Goal: Transaction & Acquisition: Obtain resource

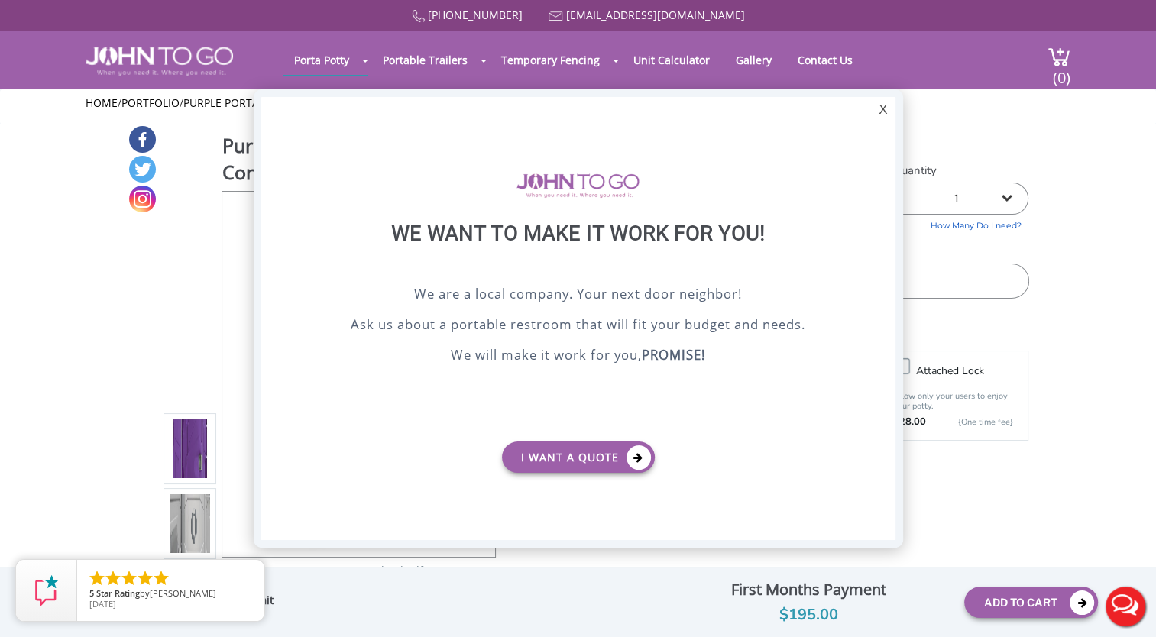
click at [889, 109] on div "X" at bounding box center [883, 110] width 24 height 26
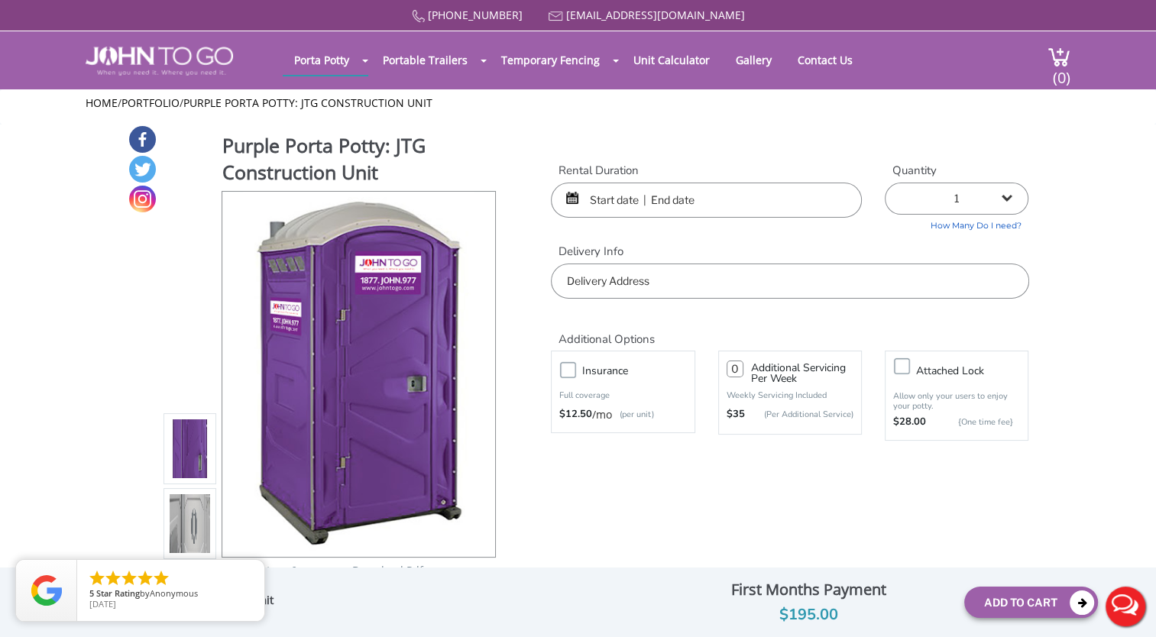
click at [1126, 611] on button "Live Chat" at bounding box center [1125, 606] width 61 height 61
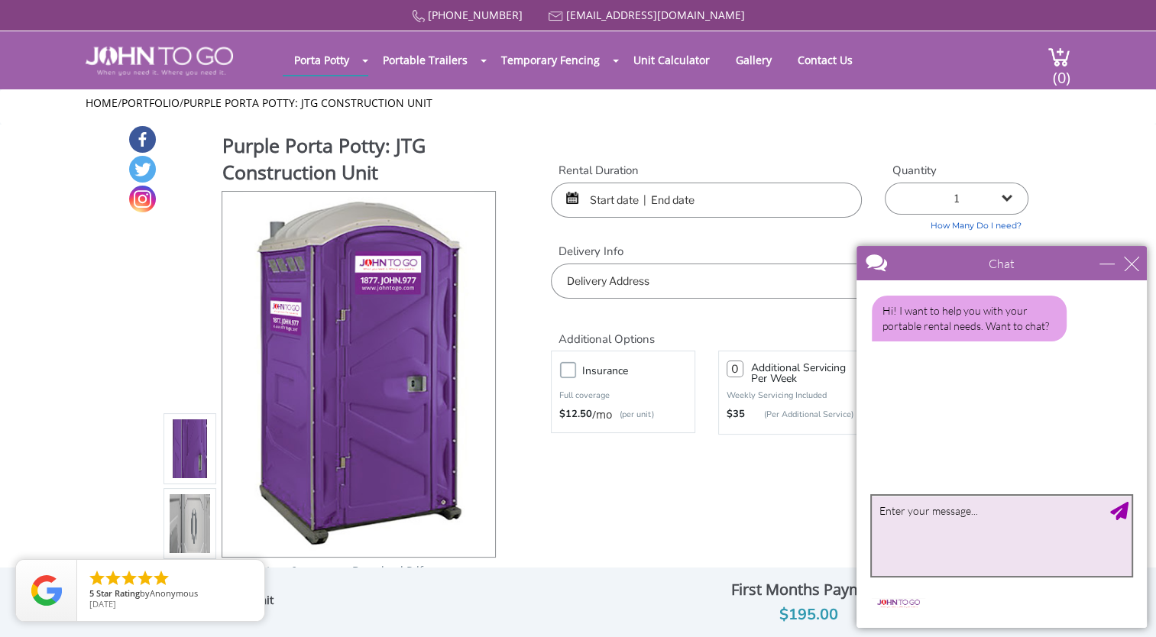
click at [942, 525] on textarea "type your message" at bounding box center [1002, 536] width 260 height 80
paste textarea "I had inquired about some upcoming work a few days ago, I haven’t heard anythin…"
drag, startPoint x: 988, startPoint y: 539, endPoint x: 904, endPoint y: 487, distance: 99.2
click at [857, 280] on div "Hi! I want to help you with your portable rental needs. Want to chat? ✕ I had i…" at bounding box center [857, 280] width 0 height 0
click at [982, 547] on textarea "I had inquired about some upcoming work a few days ago, I haven’t heard anythin…" at bounding box center [1002, 536] width 260 height 80
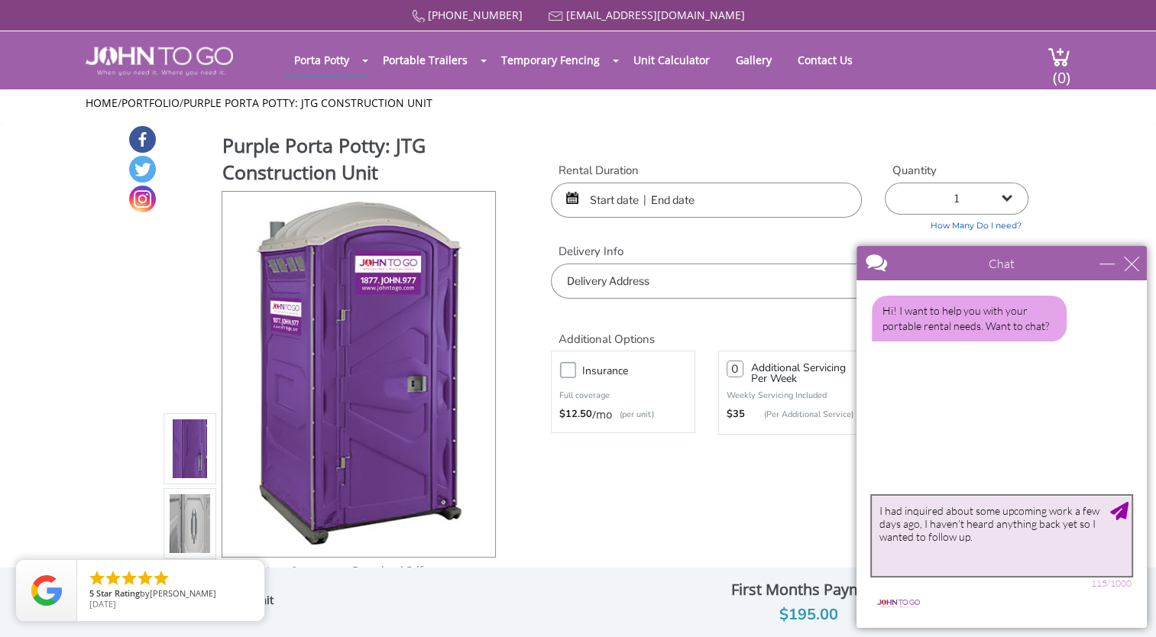
drag, startPoint x: 981, startPoint y: 537, endPoint x: 903, endPoint y: 513, distance: 81.5
click at [903, 513] on textarea "I had inquired about some upcoming work a few days ago, I haven’t heard anythin…" at bounding box center [1002, 536] width 260 height 80
type textarea "I"
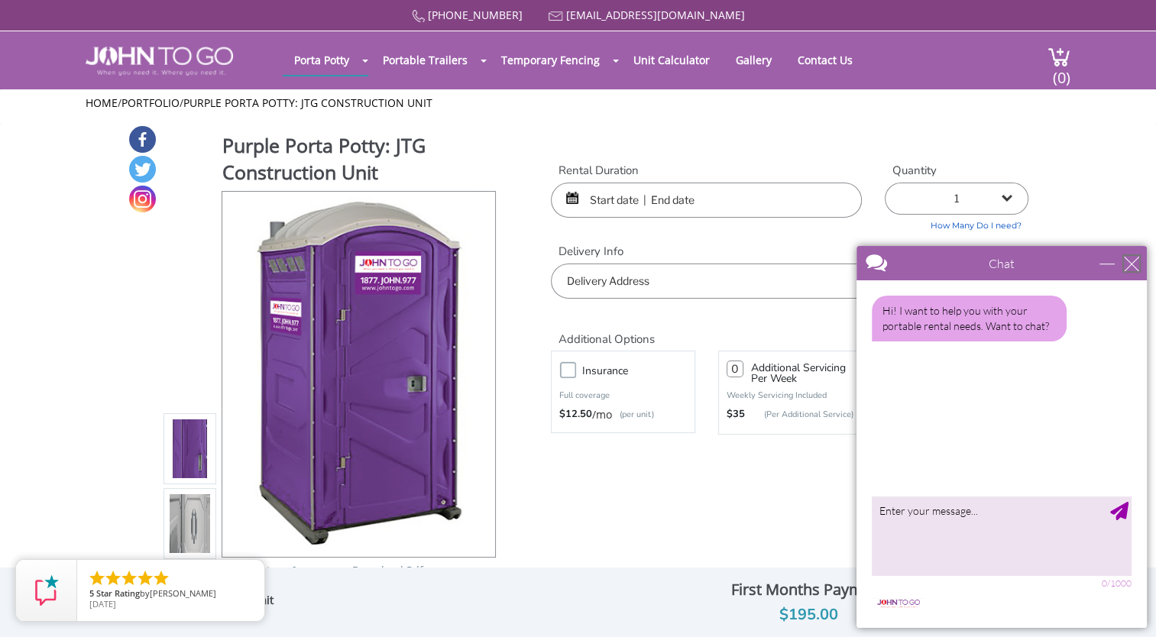
click at [1129, 261] on div "close" at bounding box center [1131, 263] width 15 height 15
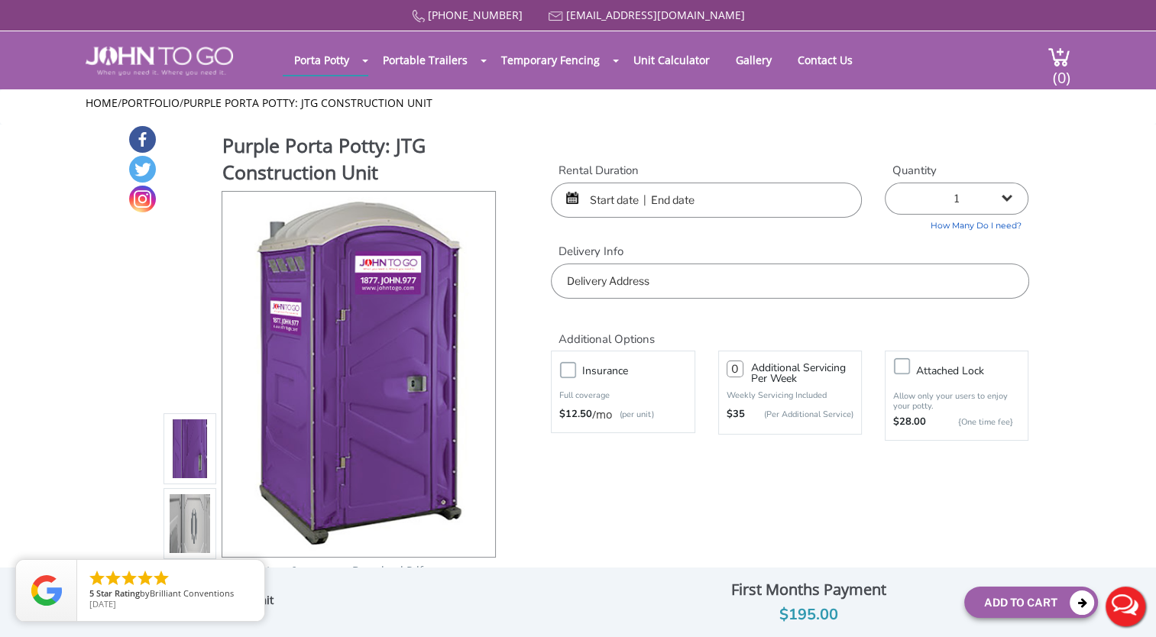
click at [656, 274] on input "text" at bounding box center [790, 281] width 478 height 35
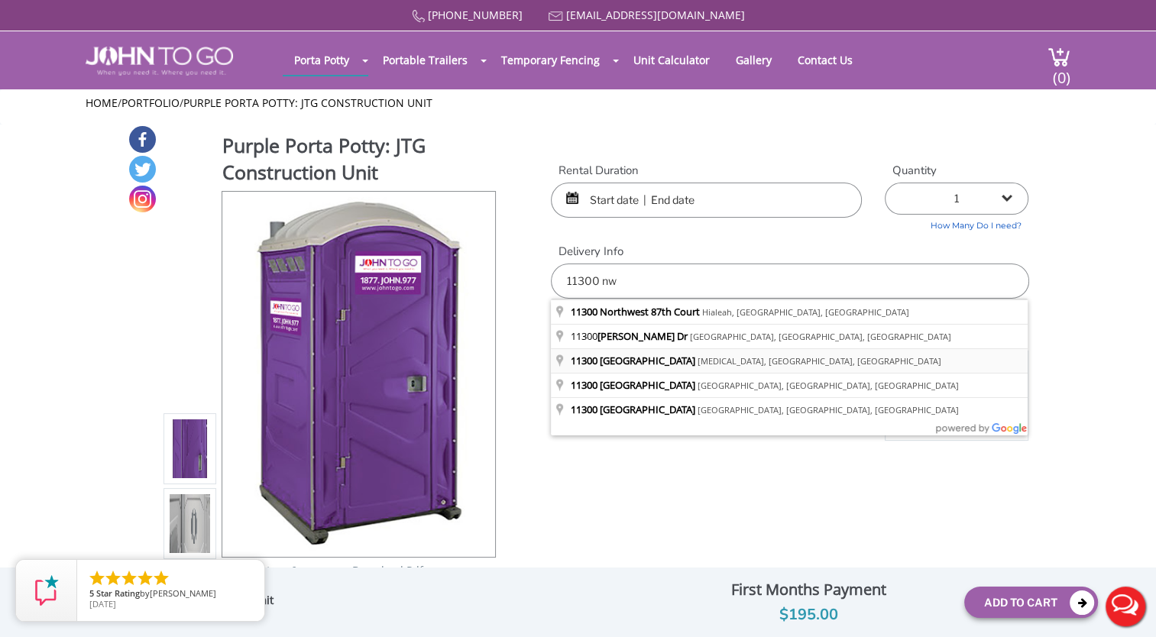
type input "11300 Northwest 25th Street, Doral, FL, USA"
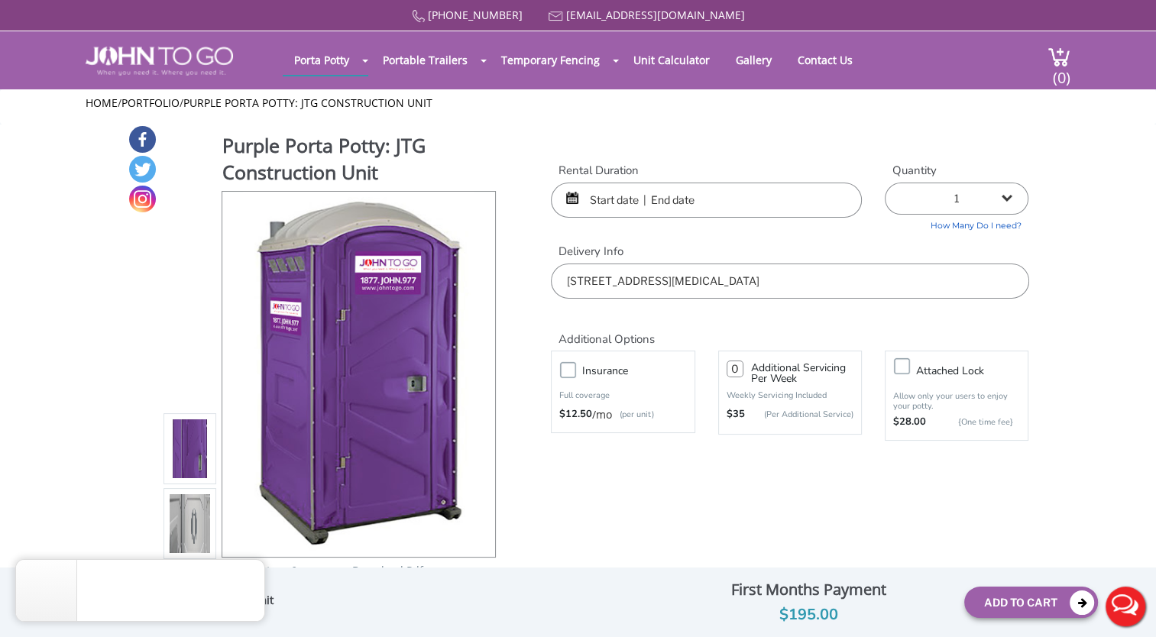
type input "0"
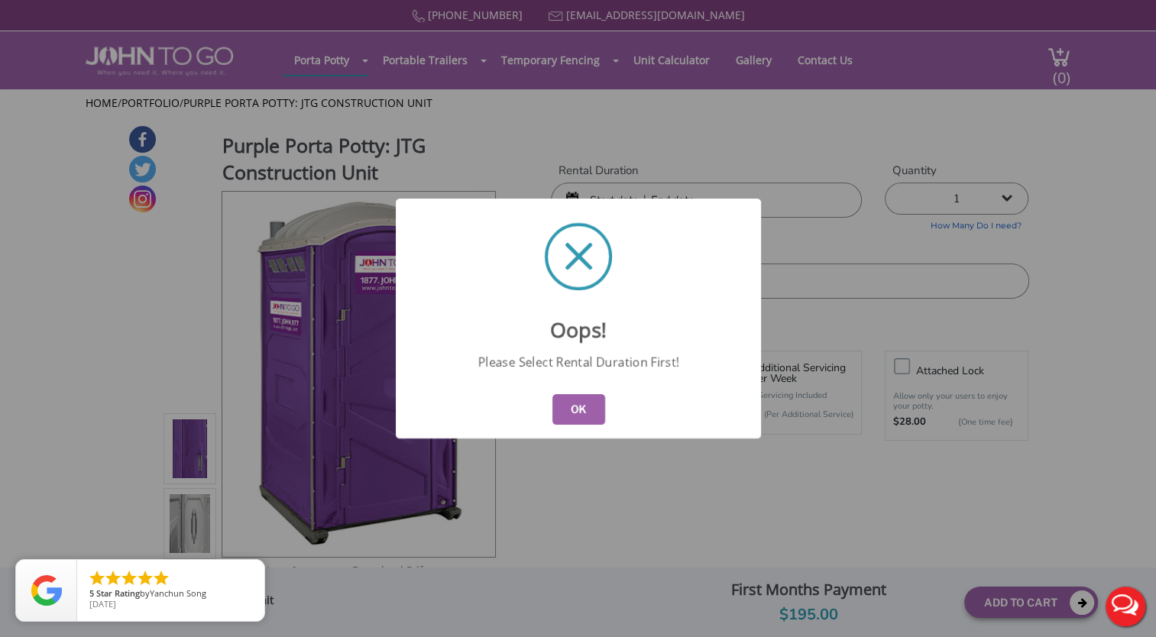
click at [569, 405] on button "OK" at bounding box center [578, 409] width 53 height 31
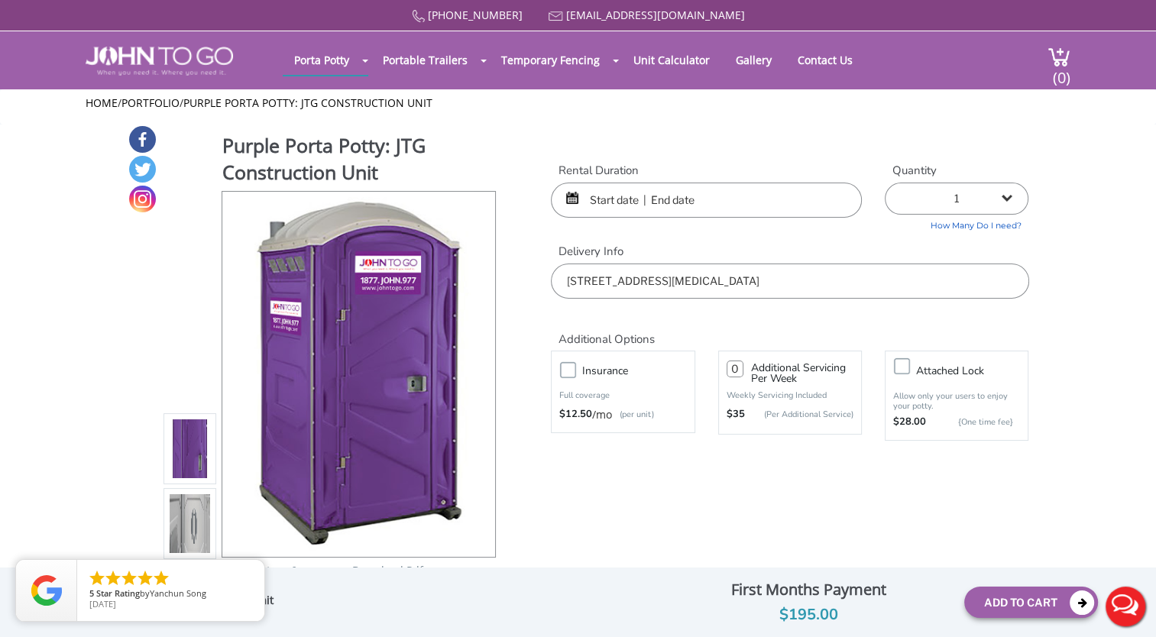
click at [602, 196] on input "text" at bounding box center [706, 200] width 311 height 35
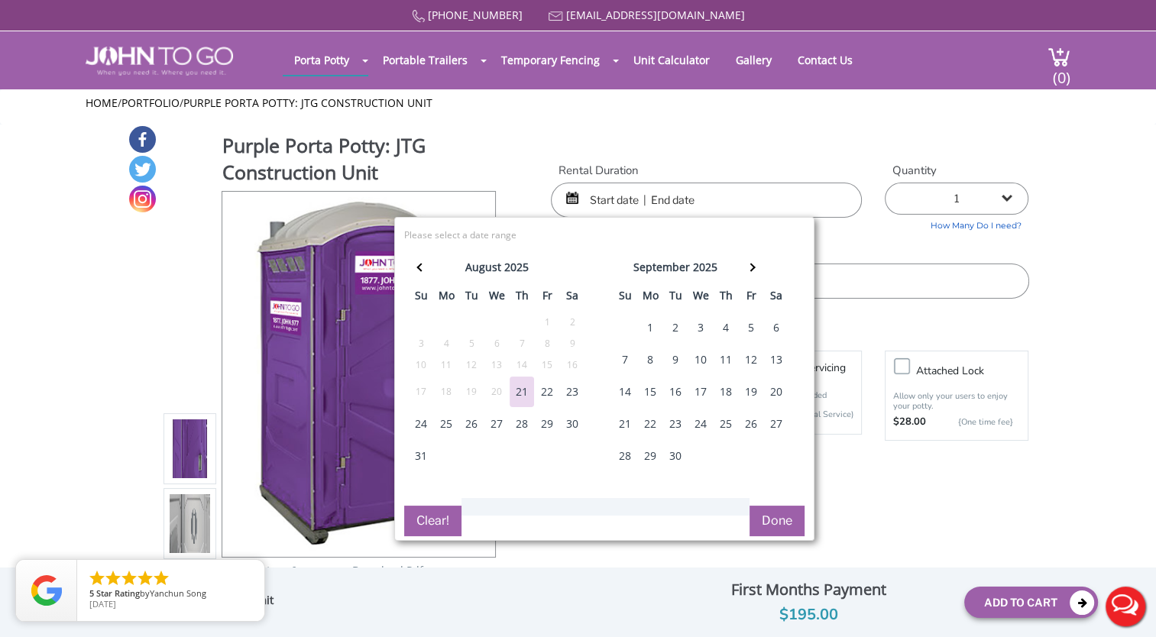
click at [656, 322] on div "1" at bounding box center [650, 328] width 24 height 31
click at [754, 265] on th at bounding box center [751, 269] width 25 height 31
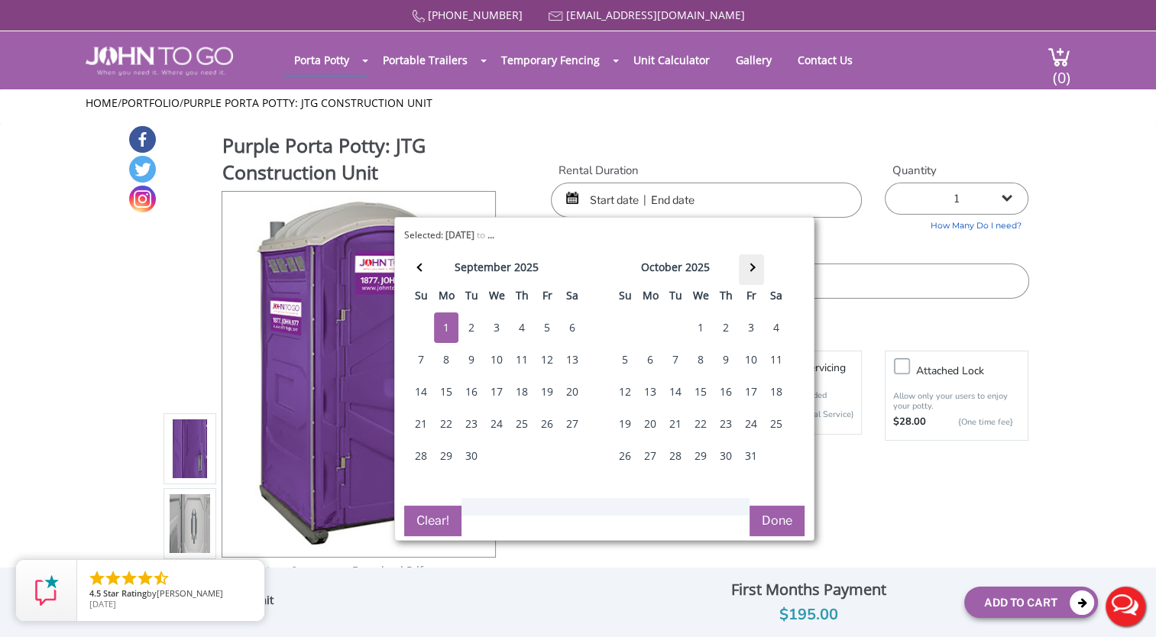
click at [754, 265] on th at bounding box center [751, 269] width 25 height 31
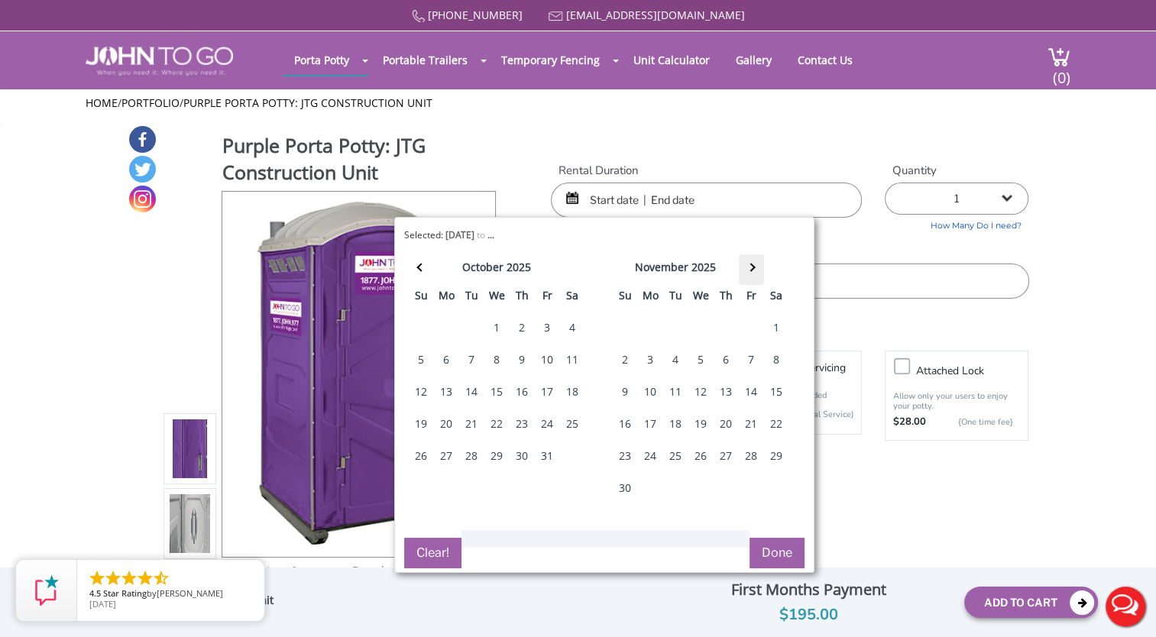
click at [754, 265] on th at bounding box center [751, 269] width 25 height 31
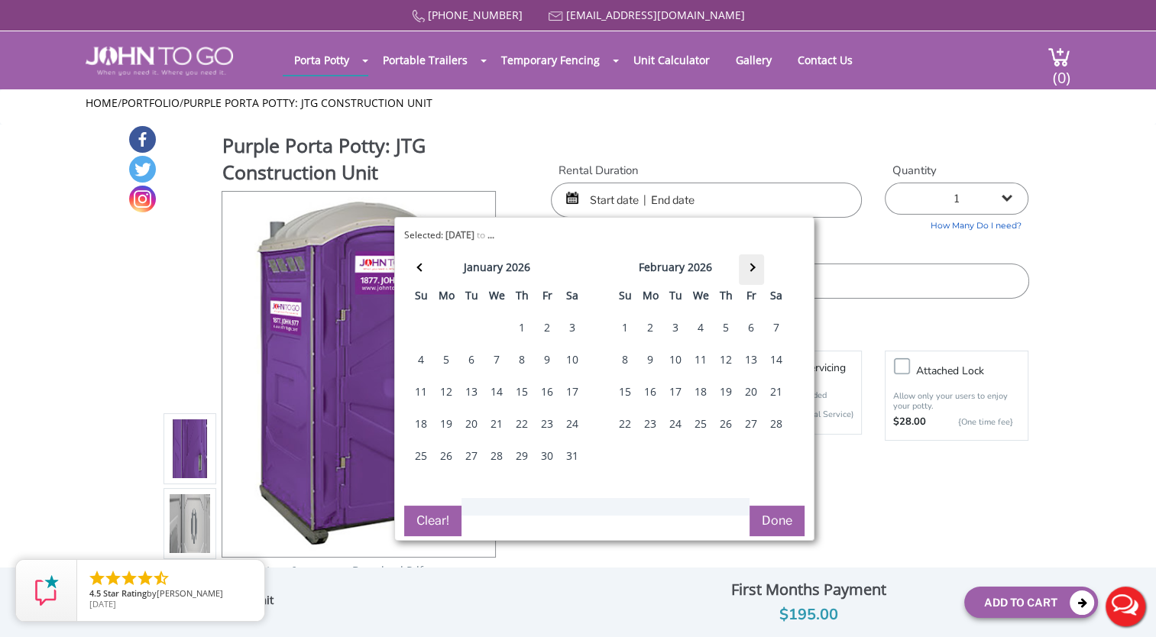
click at [754, 265] on th at bounding box center [751, 269] width 25 height 31
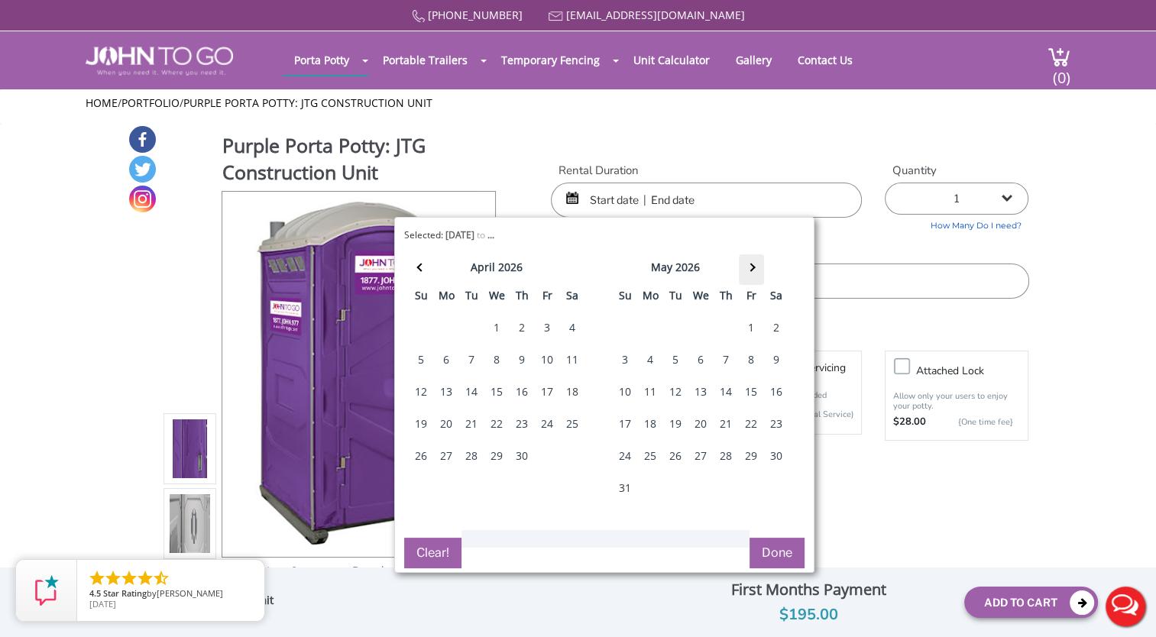
click at [754, 265] on th at bounding box center [751, 269] width 25 height 31
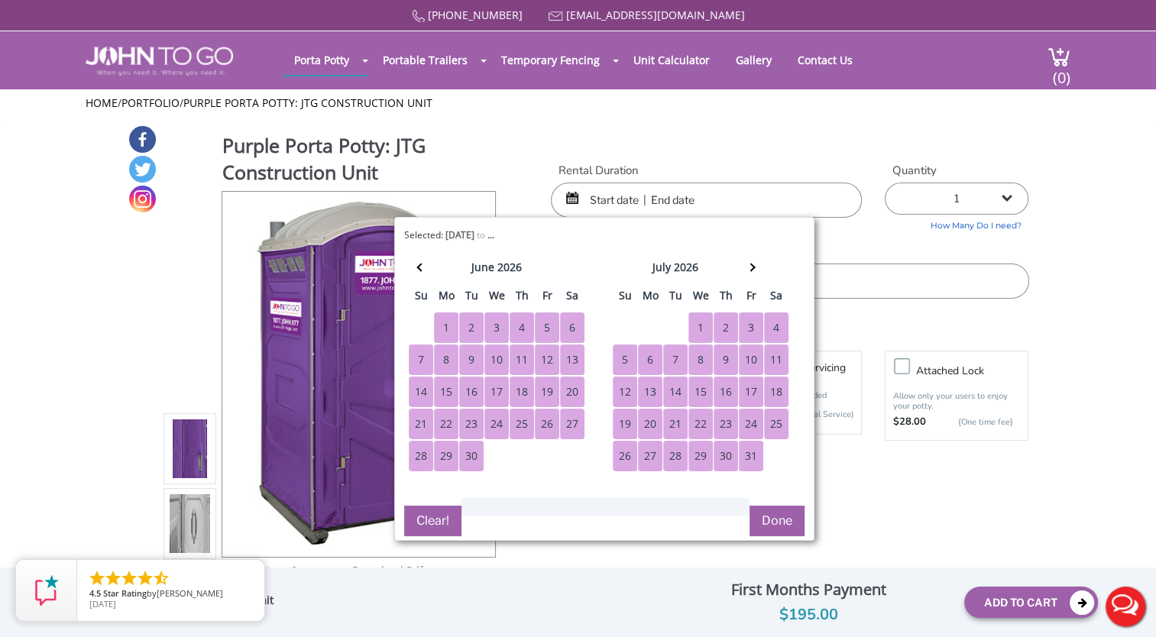
click at [747, 452] on div "31" at bounding box center [751, 456] width 24 height 31
type input "09/01/2025 to 07/31/2026"
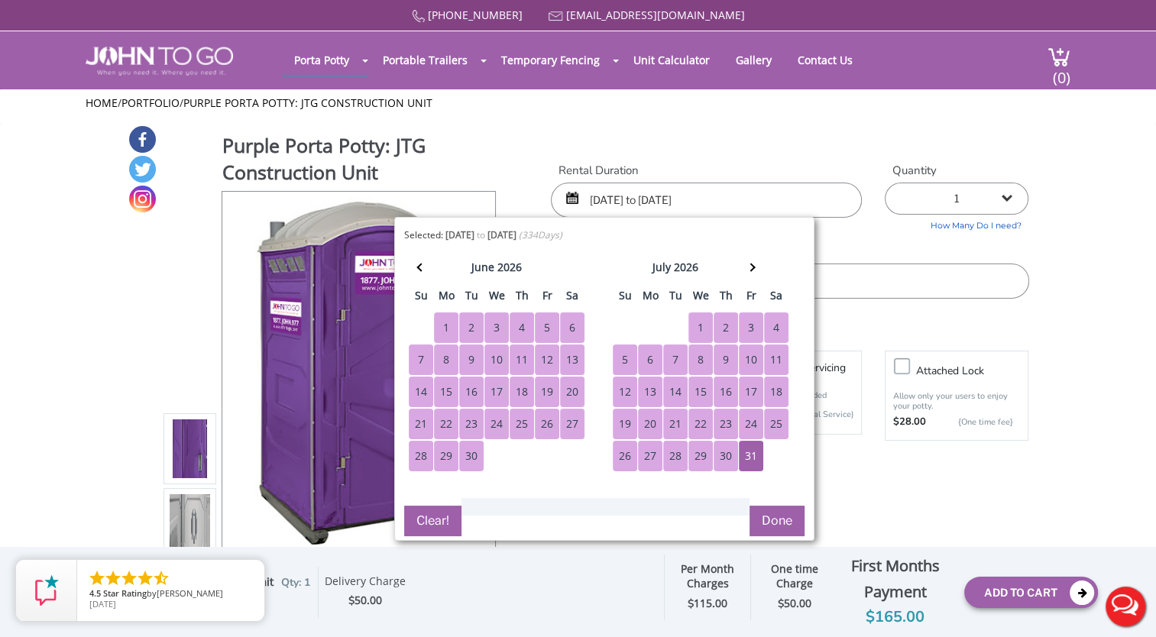
click at [774, 520] on button "Done" at bounding box center [777, 521] width 55 height 31
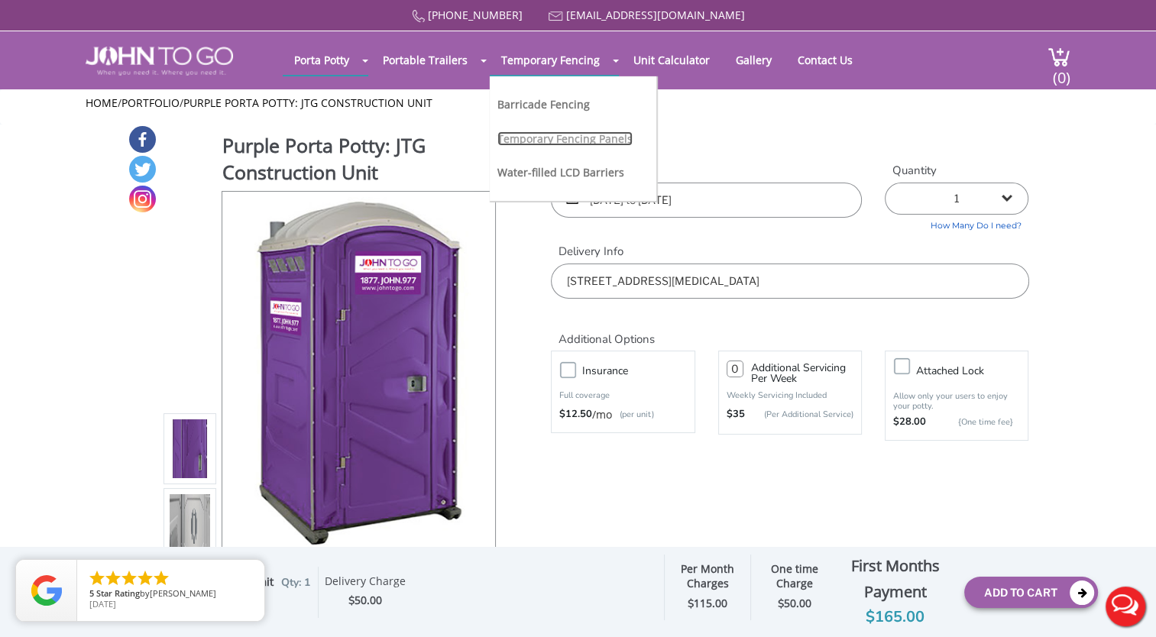
click at [548, 134] on link "Temporary Fencing Panels" at bounding box center [564, 138] width 135 height 15
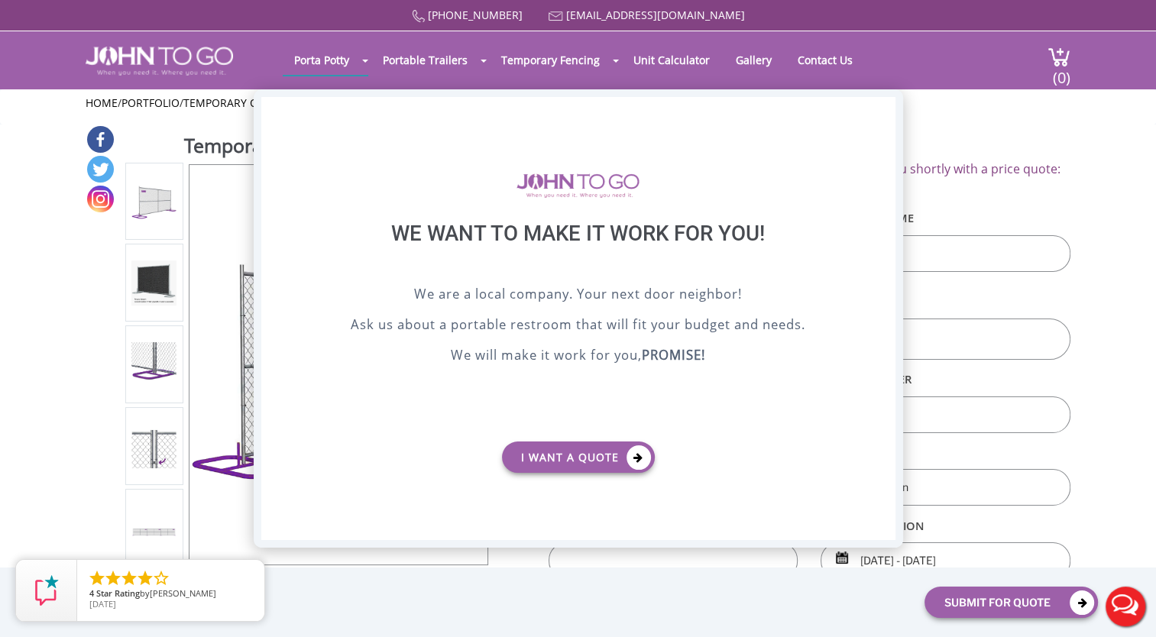
click at [889, 117] on div "X" at bounding box center [883, 110] width 24 height 26
